Goal: Transaction & Acquisition: Purchase product/service

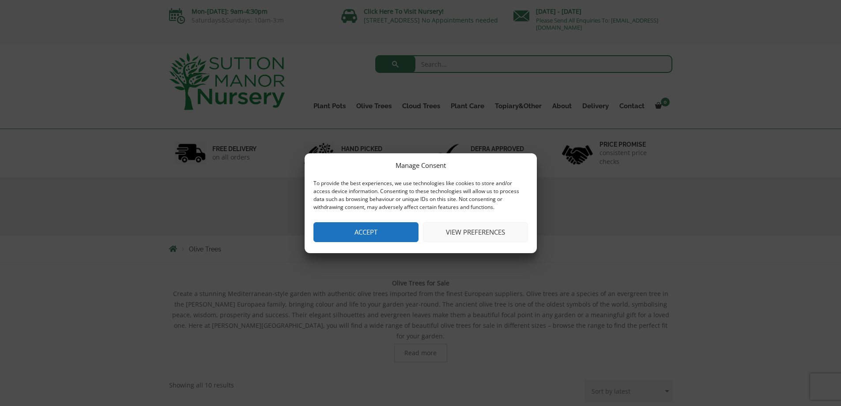
click at [374, 229] on button "Accept" at bounding box center [365, 232] width 105 height 20
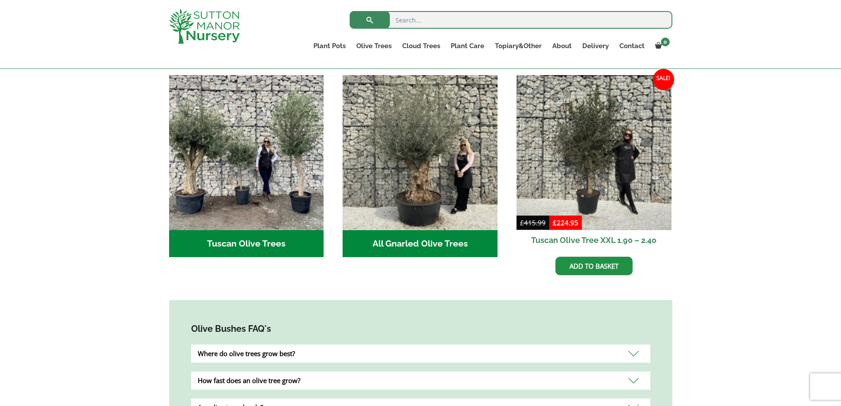
scroll to position [270, 0]
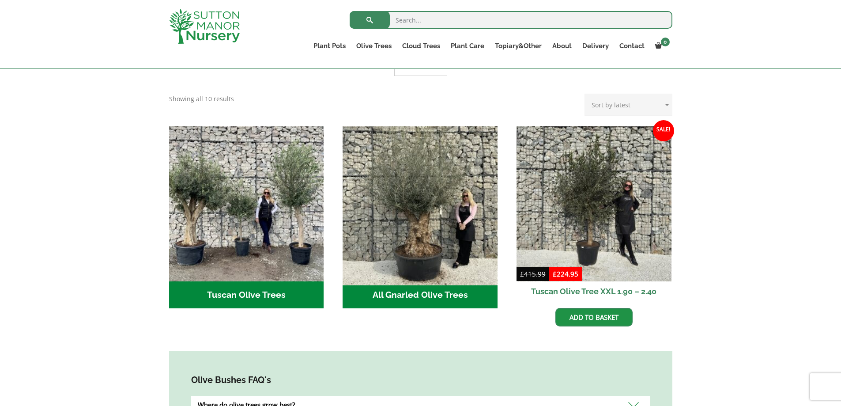
click at [429, 237] on img "Visit product category All Gnarled Olive Trees" at bounding box center [420, 203] width 162 height 162
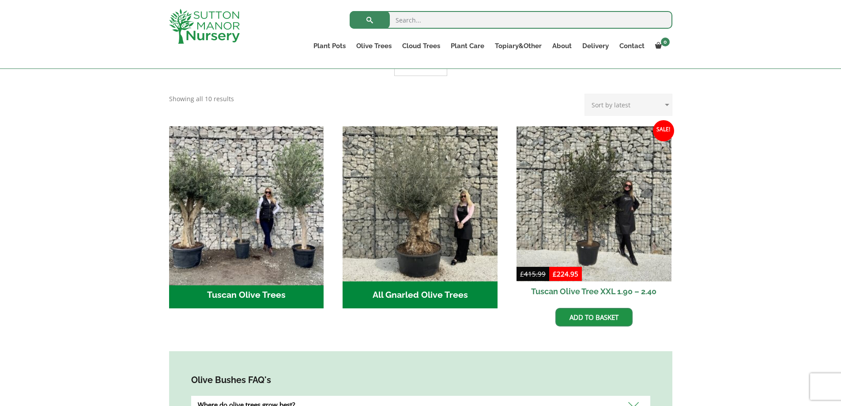
click at [227, 236] on img "Visit product category Tuscan Olive Trees" at bounding box center [246, 203] width 162 height 162
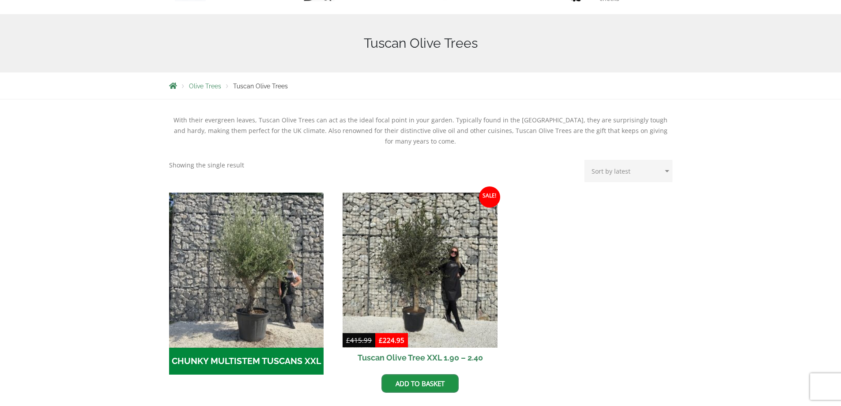
scroll to position [179, 0]
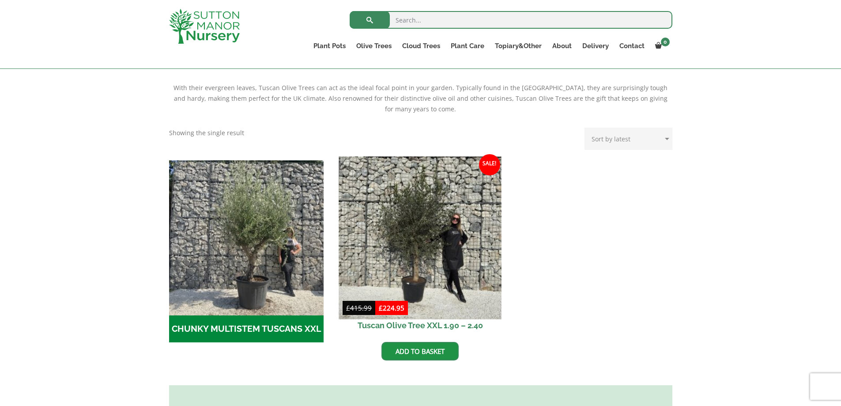
click at [429, 249] on img at bounding box center [420, 237] width 162 height 162
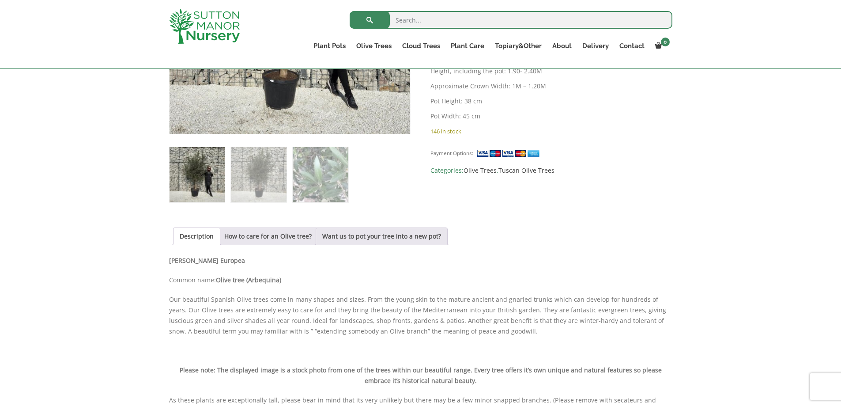
scroll to position [237, 0]
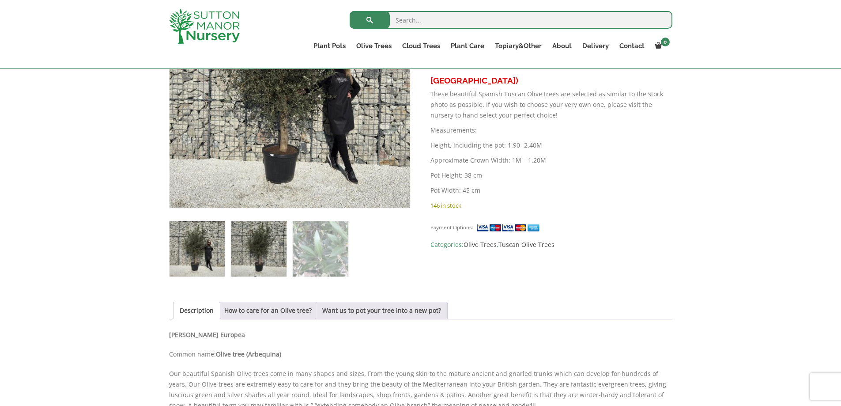
click at [263, 253] on img at bounding box center [258, 248] width 55 height 55
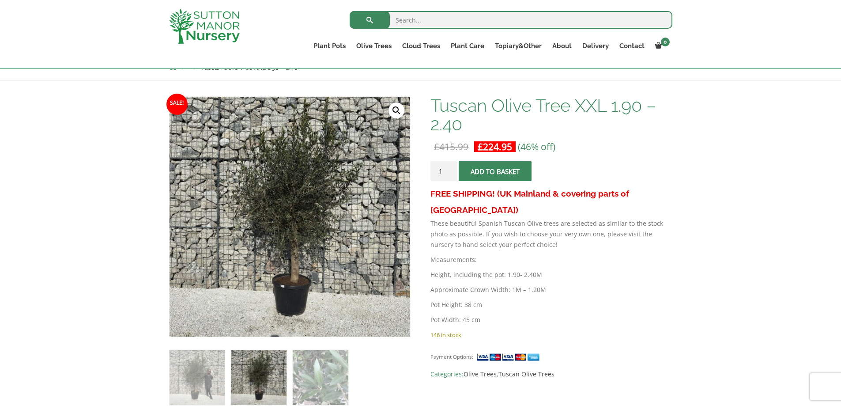
scroll to position [132, 0]
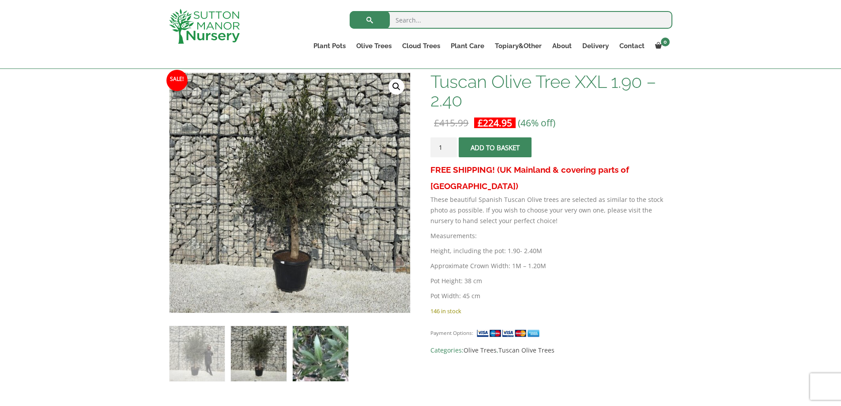
click at [323, 341] on img at bounding box center [320, 353] width 55 height 55
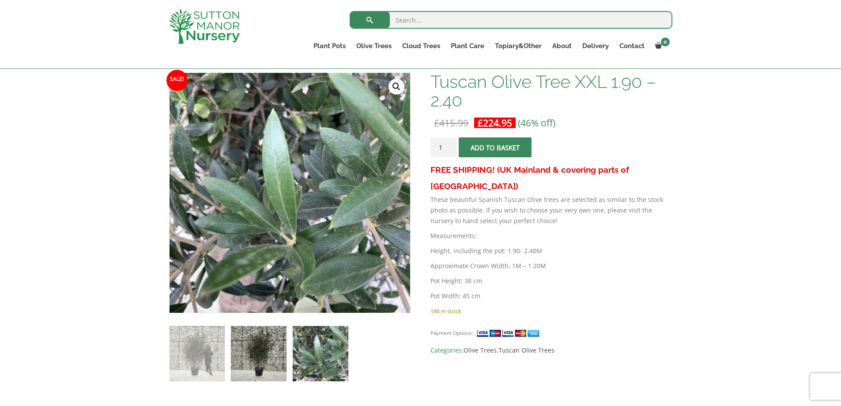
click at [250, 347] on img at bounding box center [258, 353] width 55 height 55
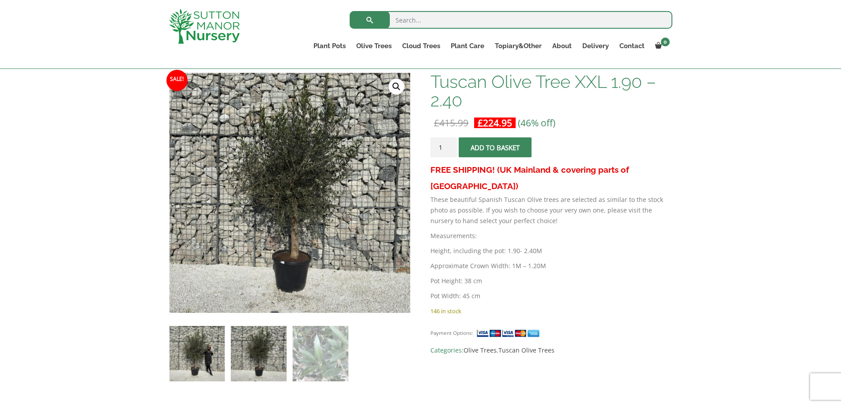
click at [202, 352] on img at bounding box center [196, 353] width 55 height 55
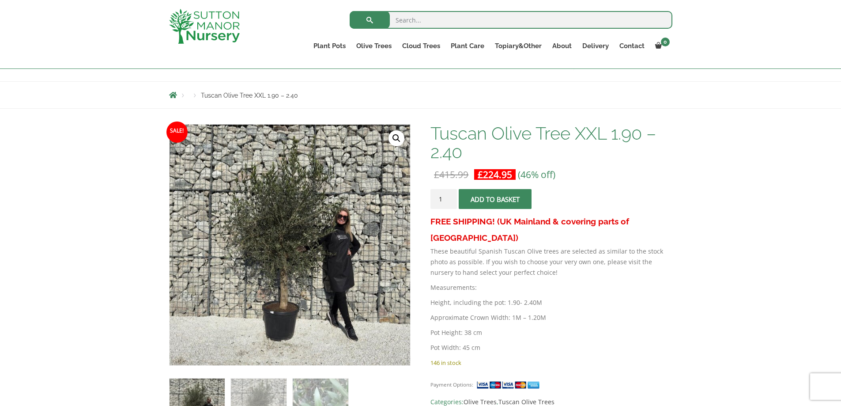
scroll to position [83, 0]
